Goal: Task Accomplishment & Management: Check status

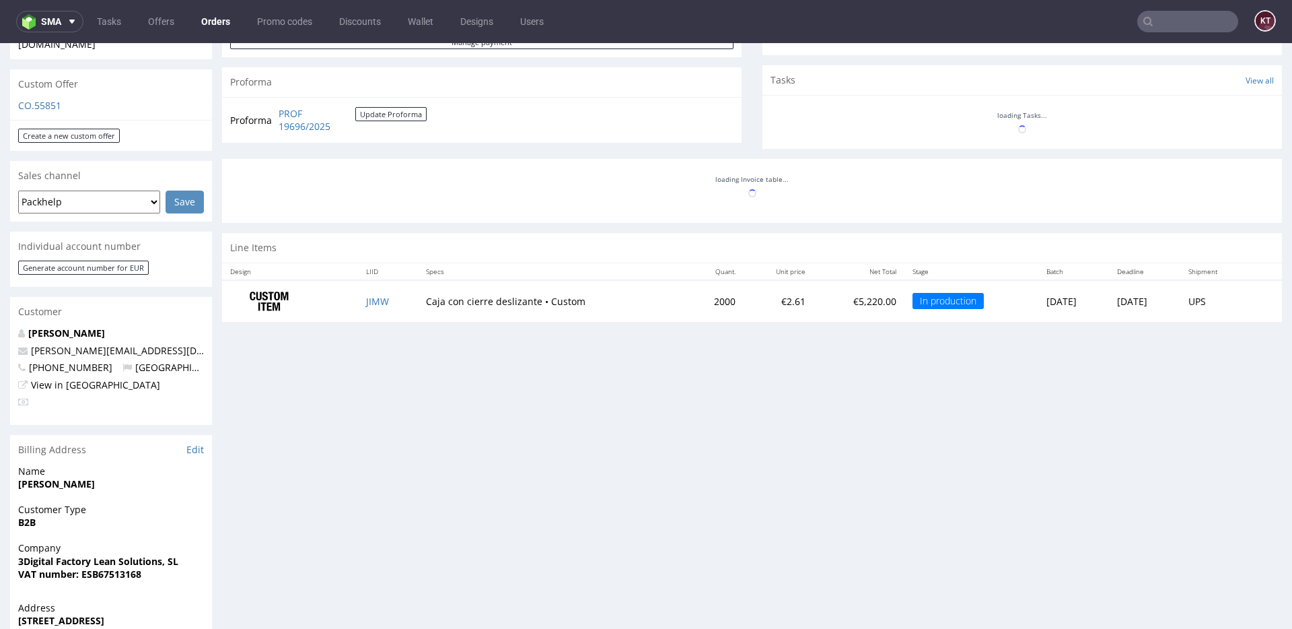
scroll to position [734, 0]
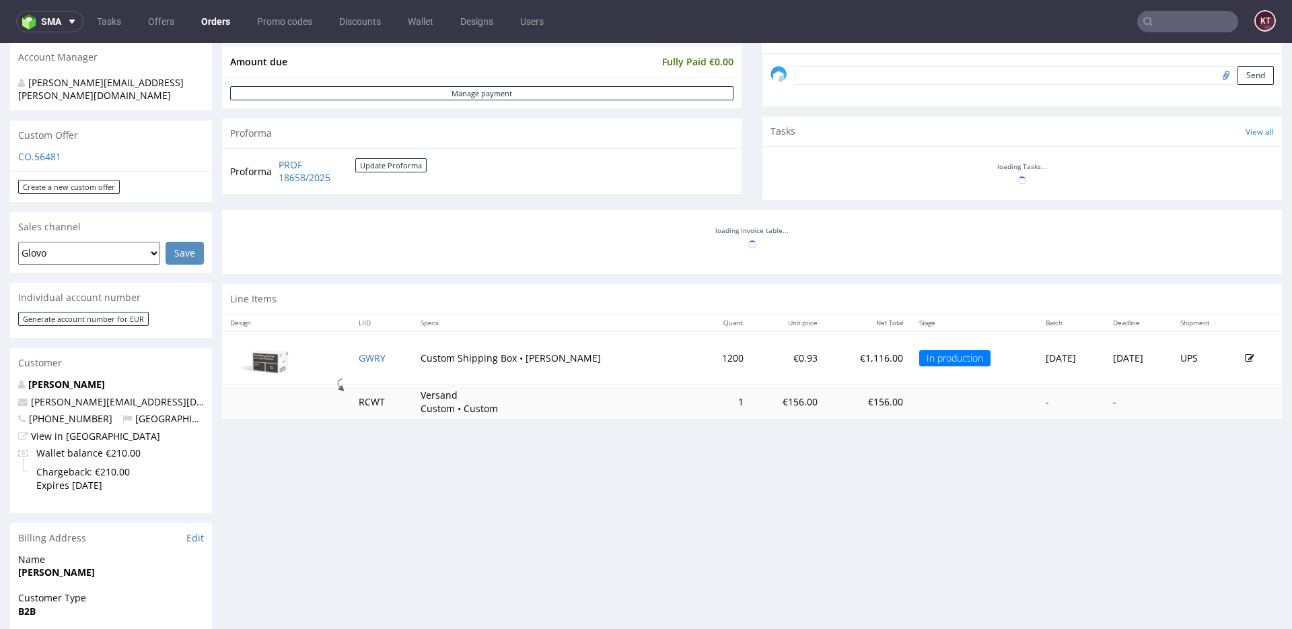
scroll to position [427, 0]
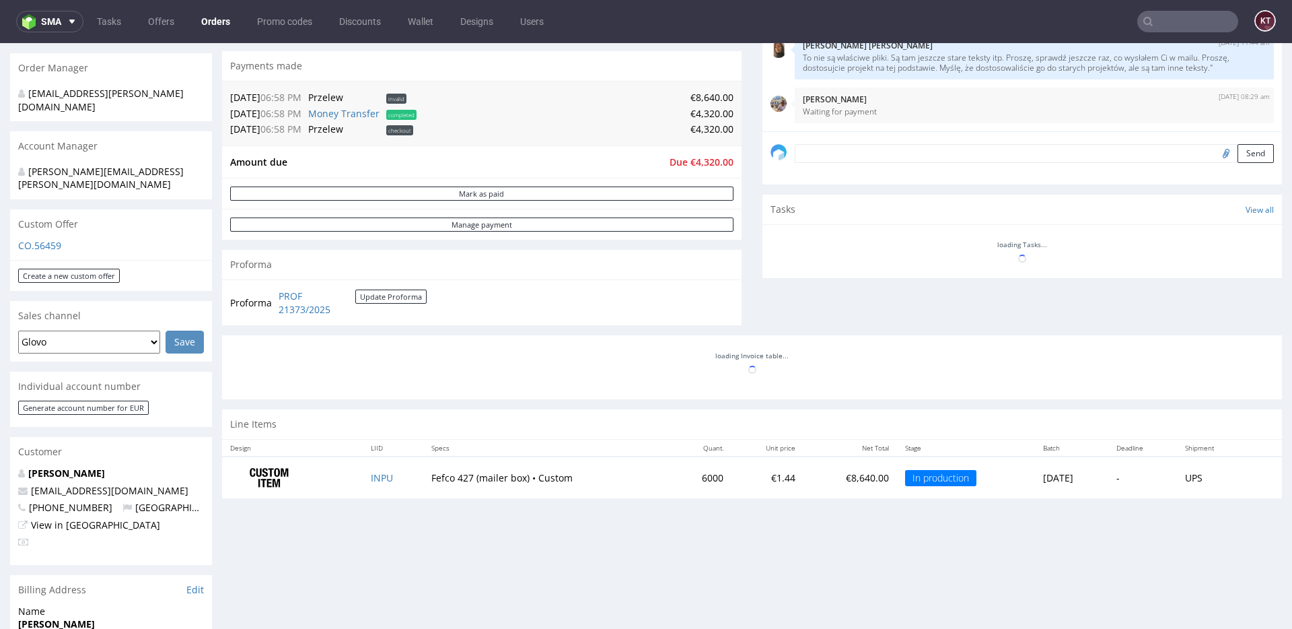
scroll to position [321, 0]
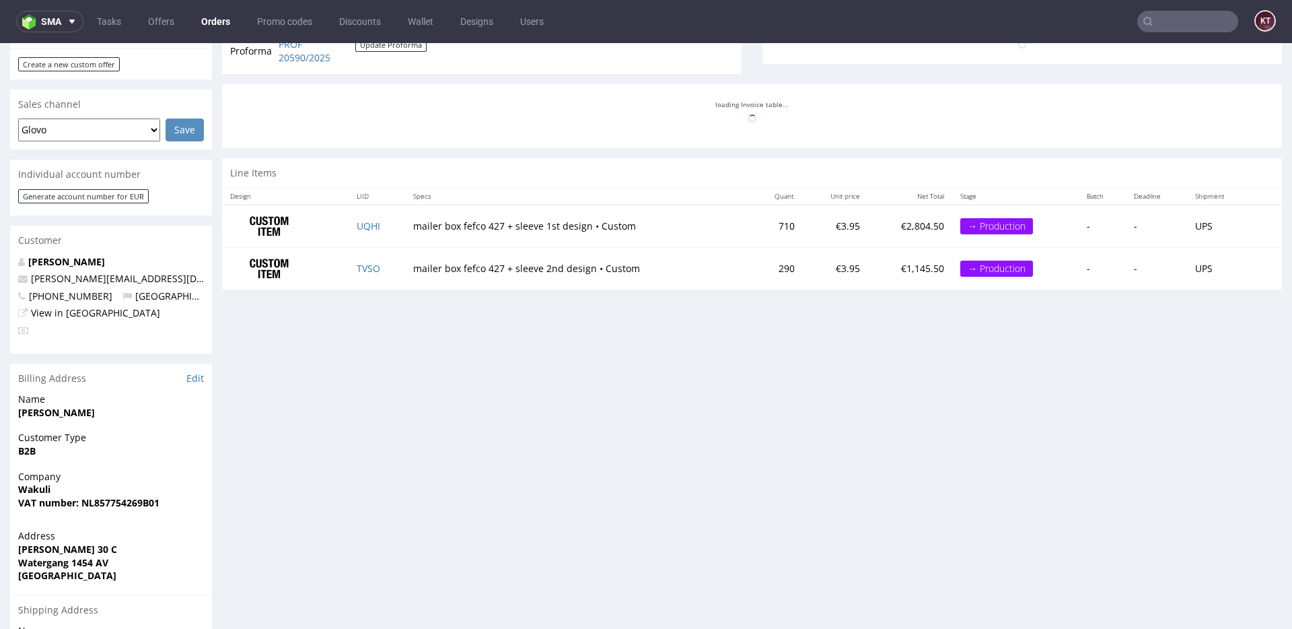
scroll to position [546, 0]
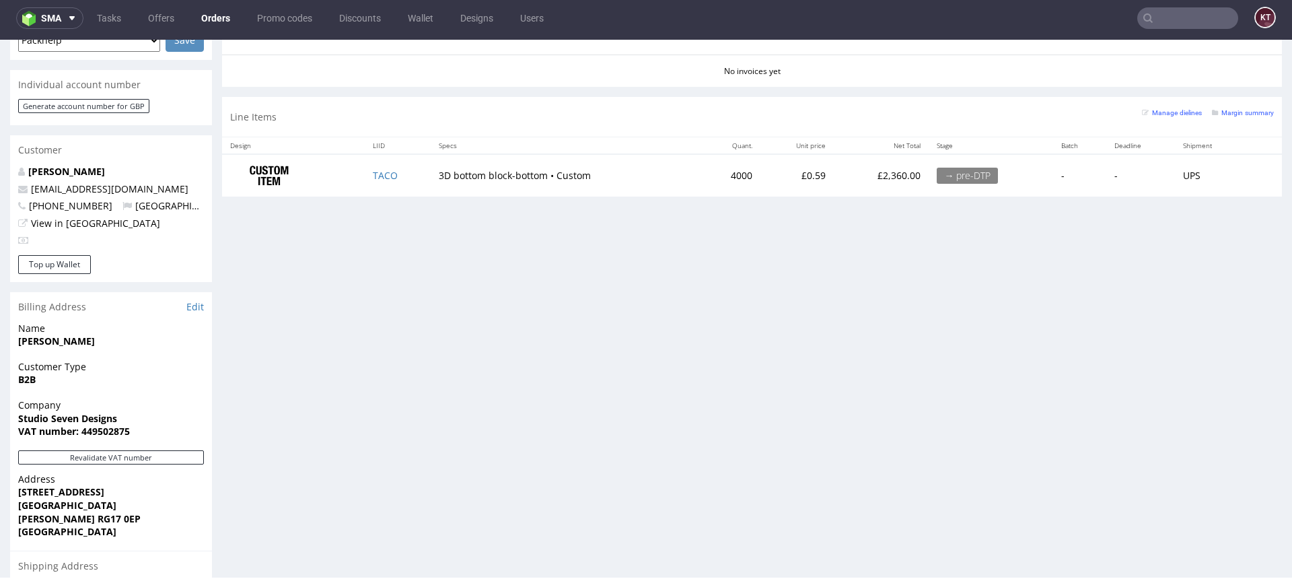
scroll to position [748, 0]
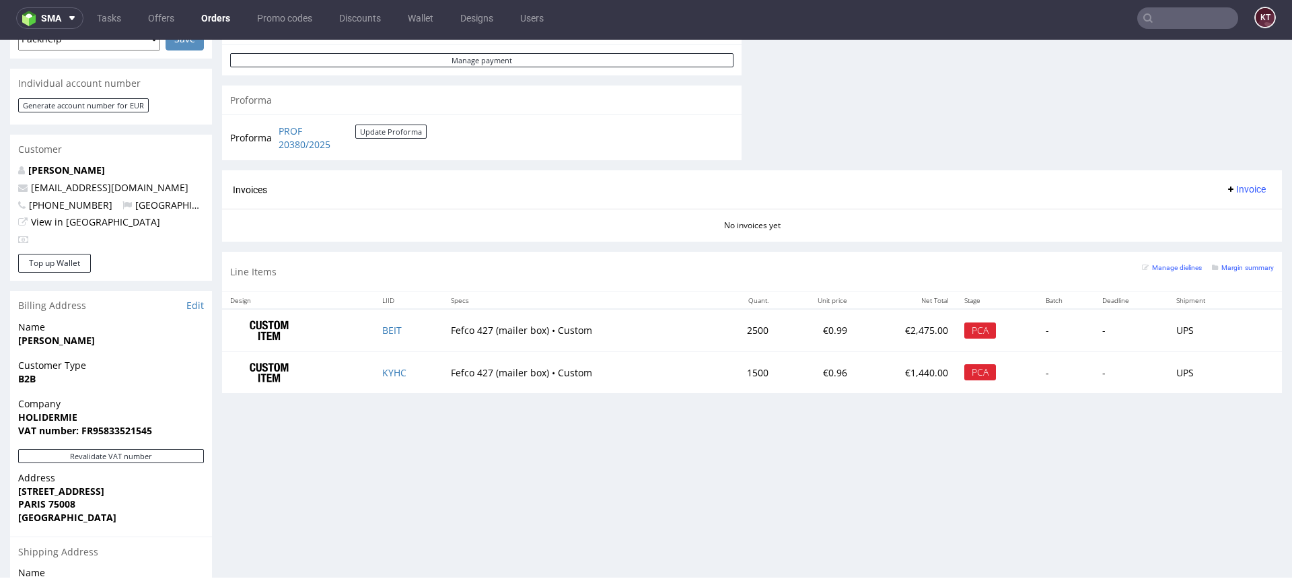
scroll to position [621, 0]
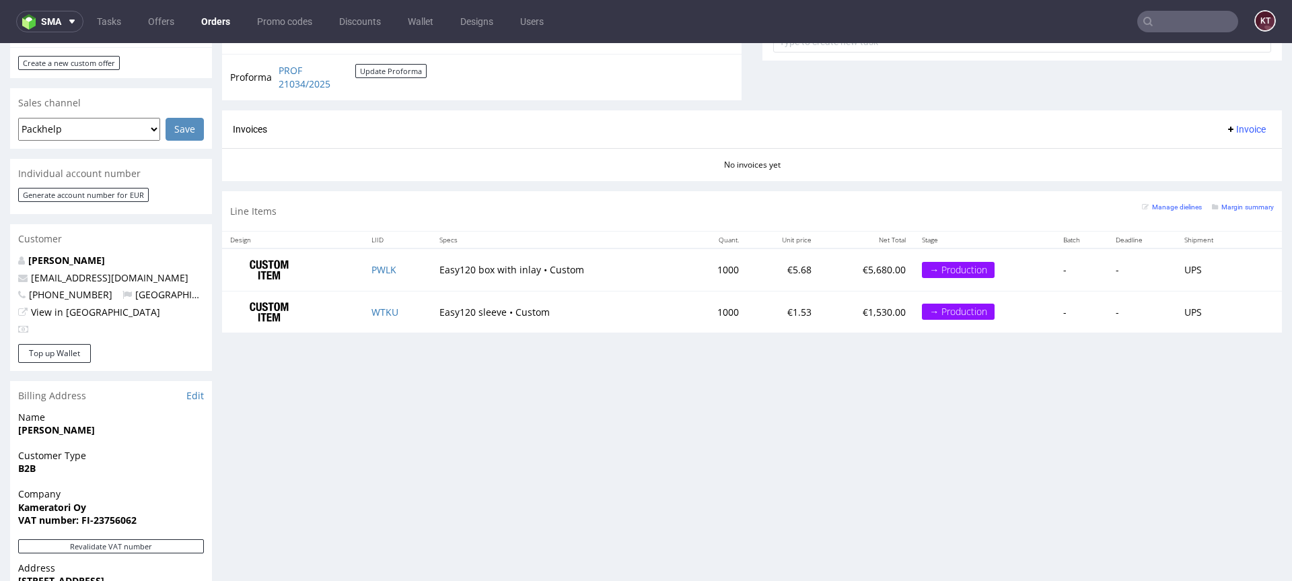
scroll to position [591, 0]
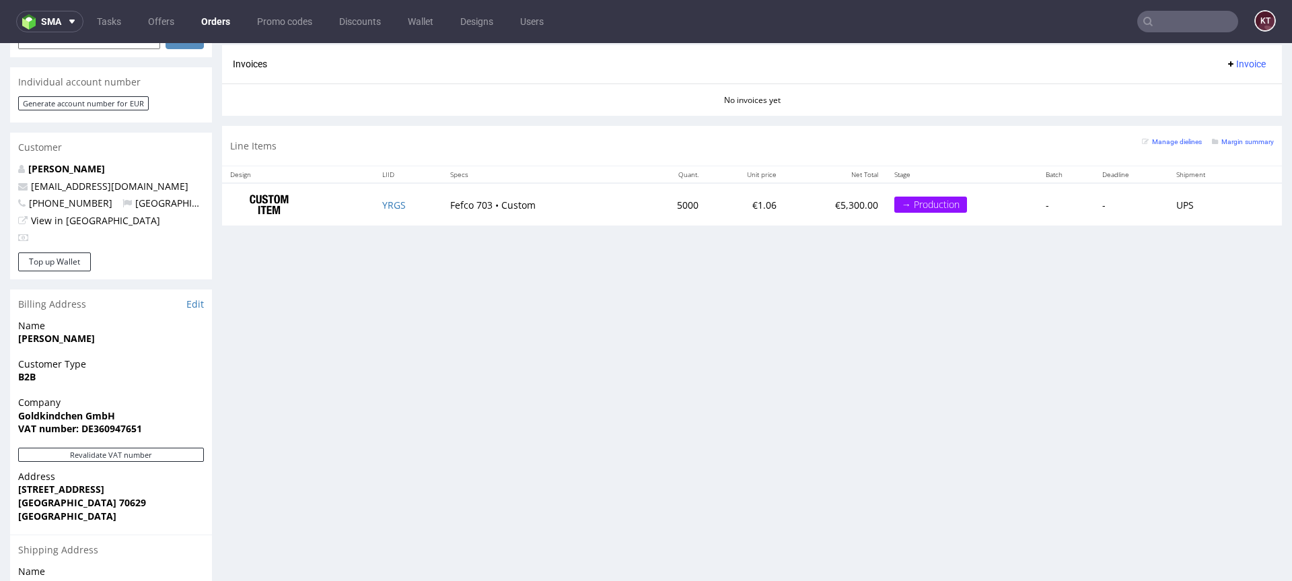
scroll to position [639, 0]
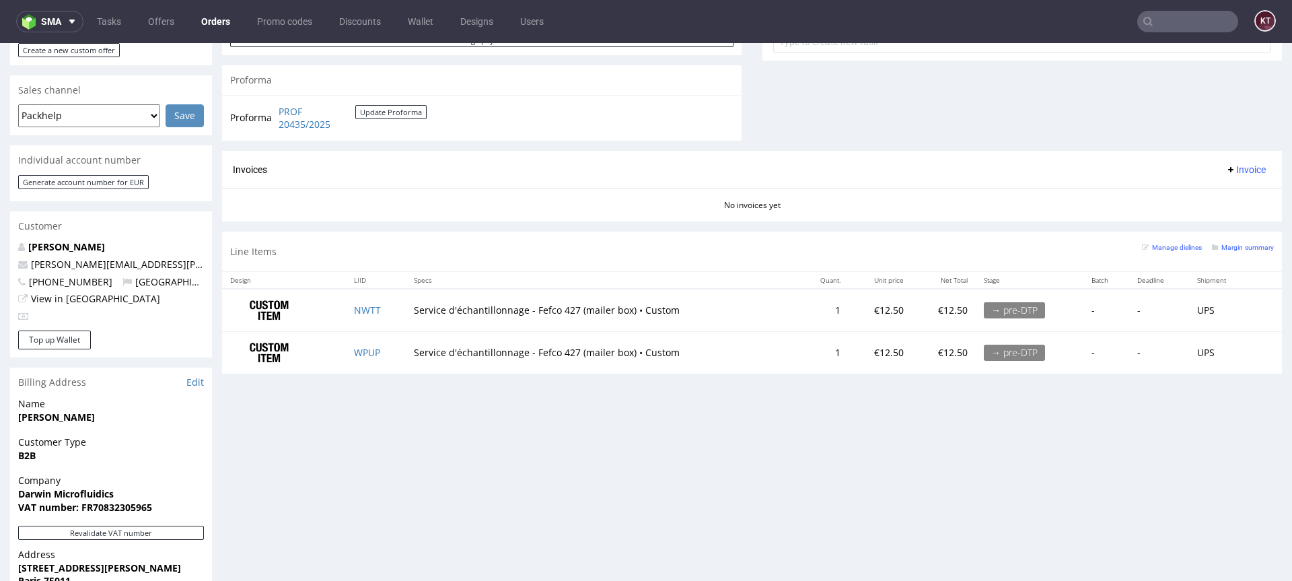
scroll to position [534, 0]
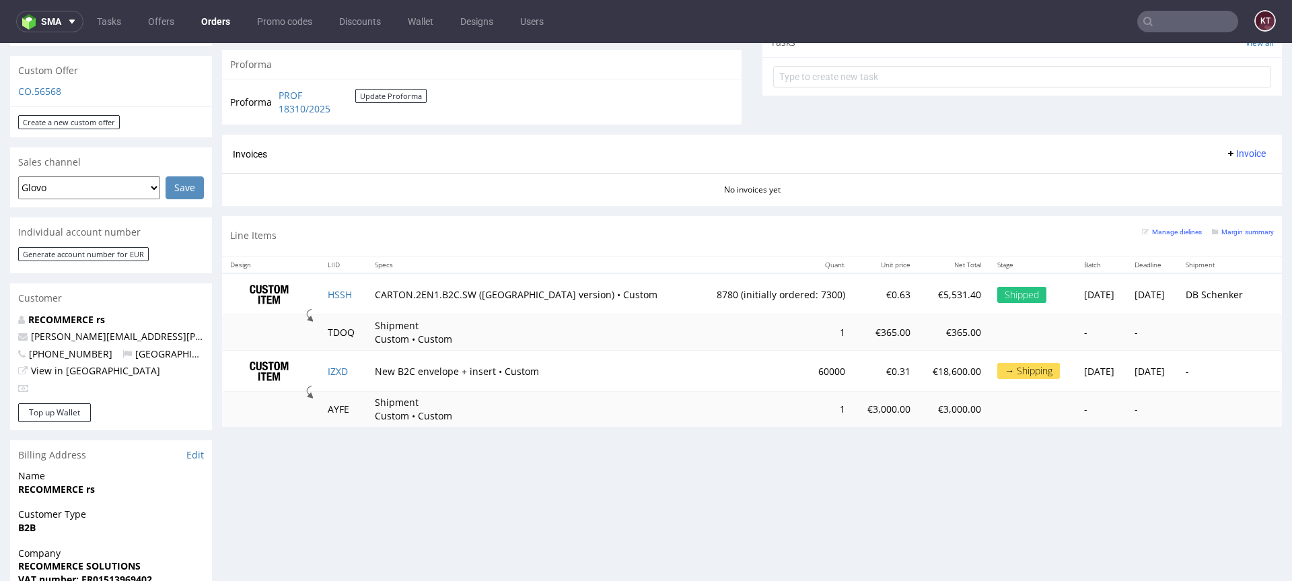
scroll to position [518, 0]
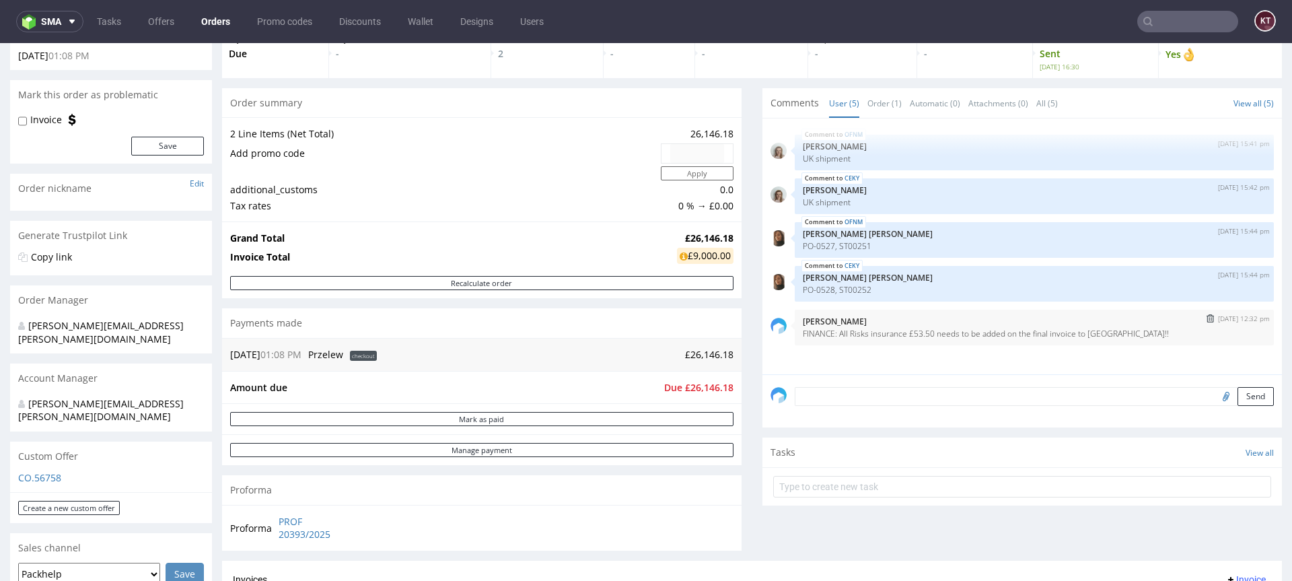
scroll to position [87, 0]
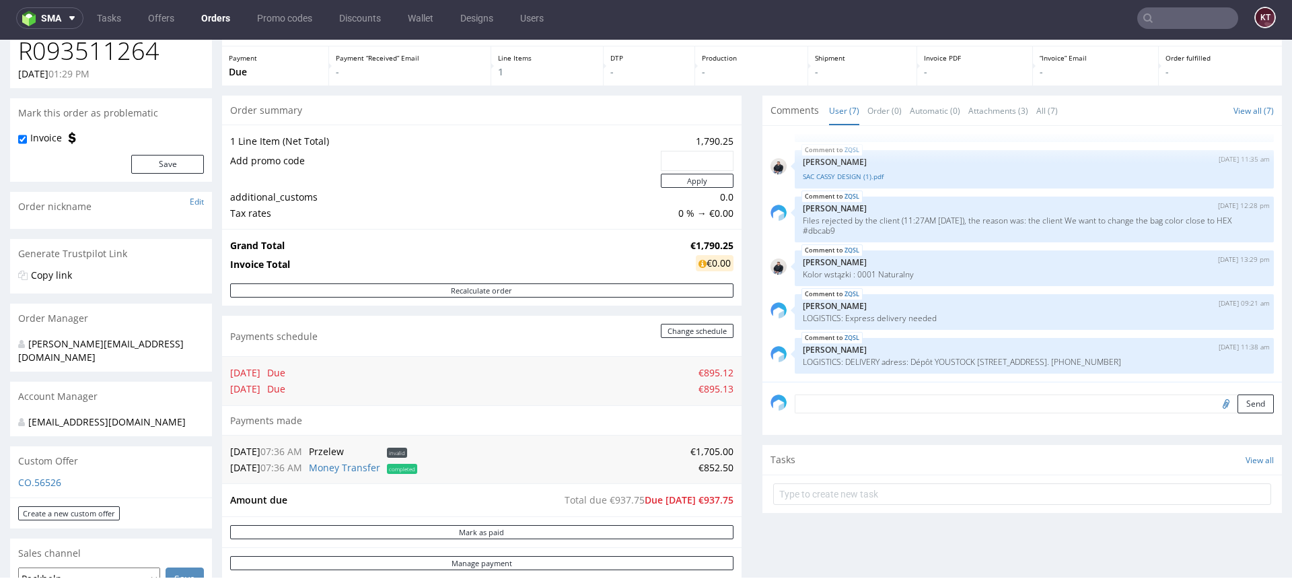
scroll to position [67, 0]
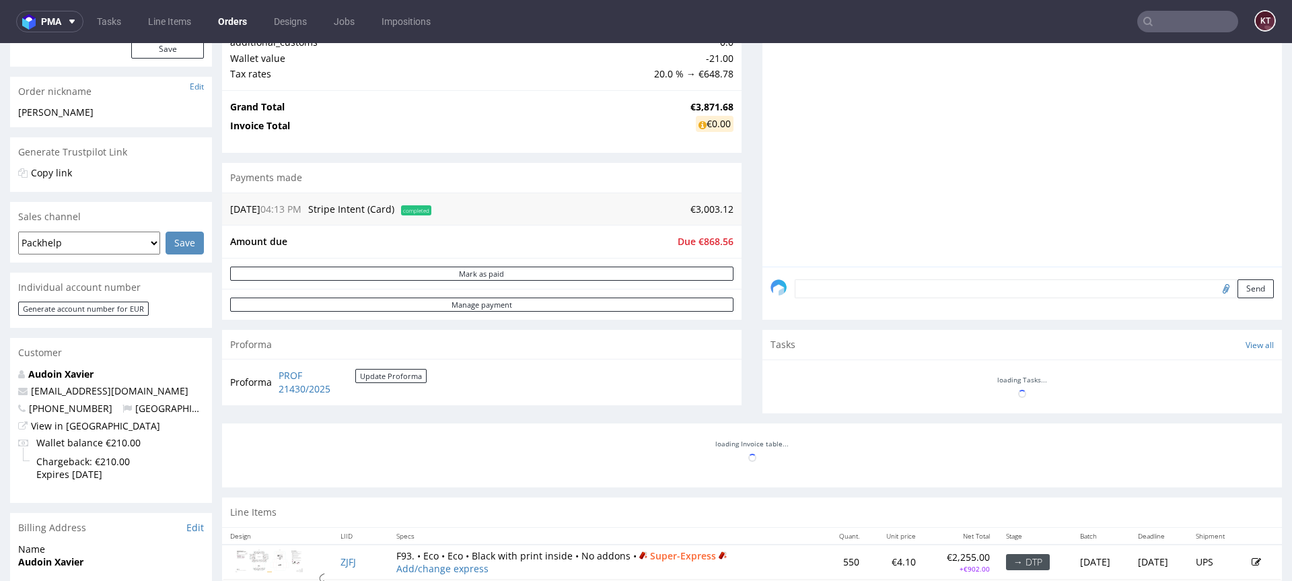
scroll to position [223, 0]
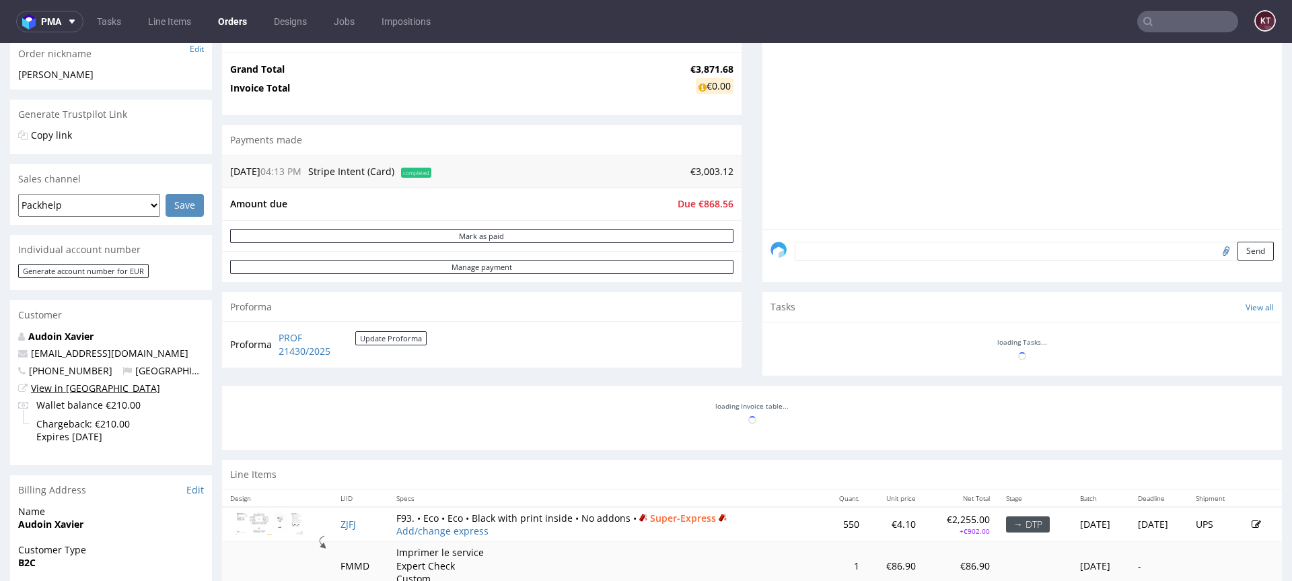
click at [81, 389] on link "View in [GEOGRAPHIC_DATA]" at bounding box center [95, 388] width 129 height 13
